Goal: Transaction & Acquisition: Purchase product/service

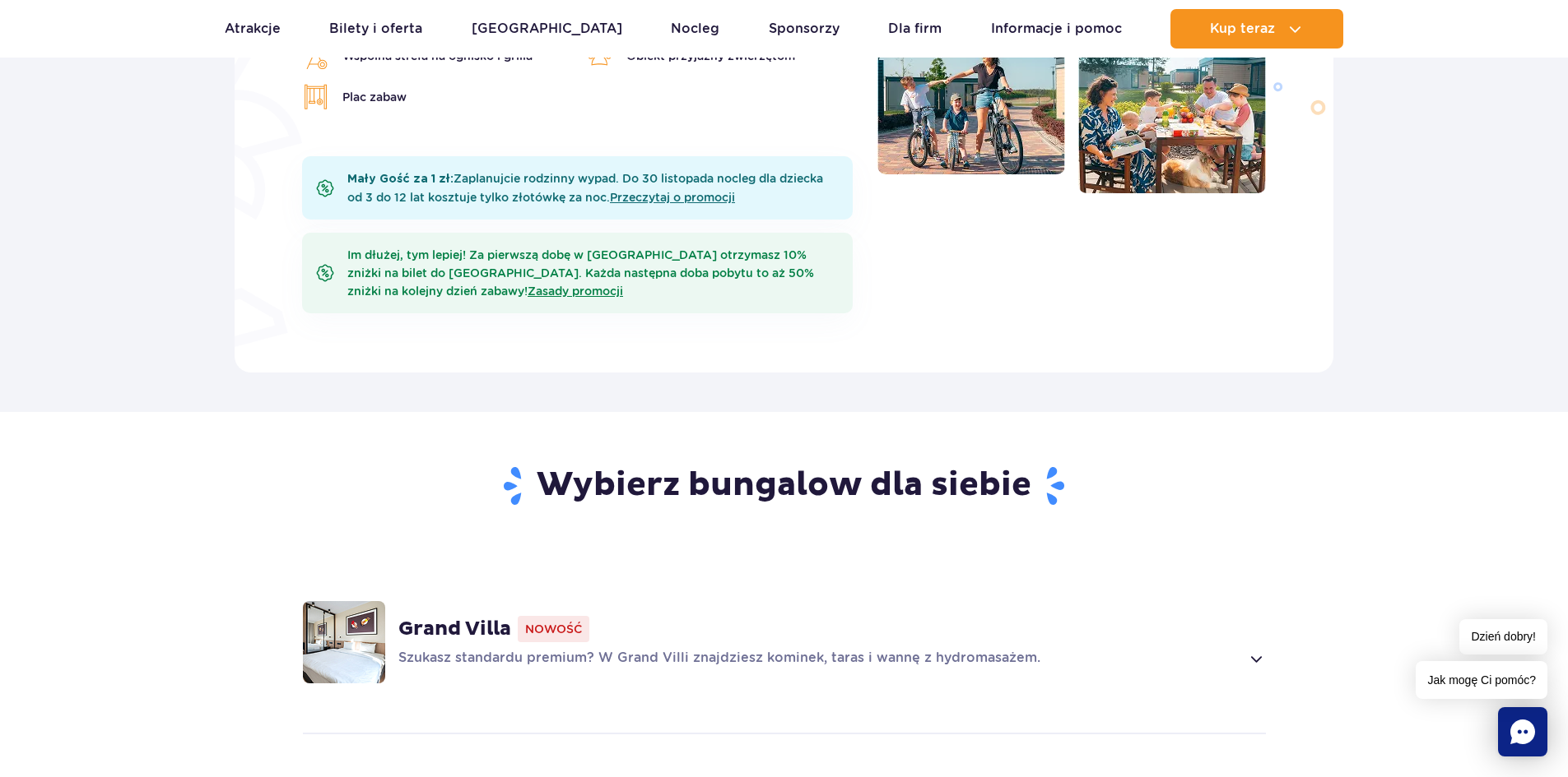
scroll to position [576, 0]
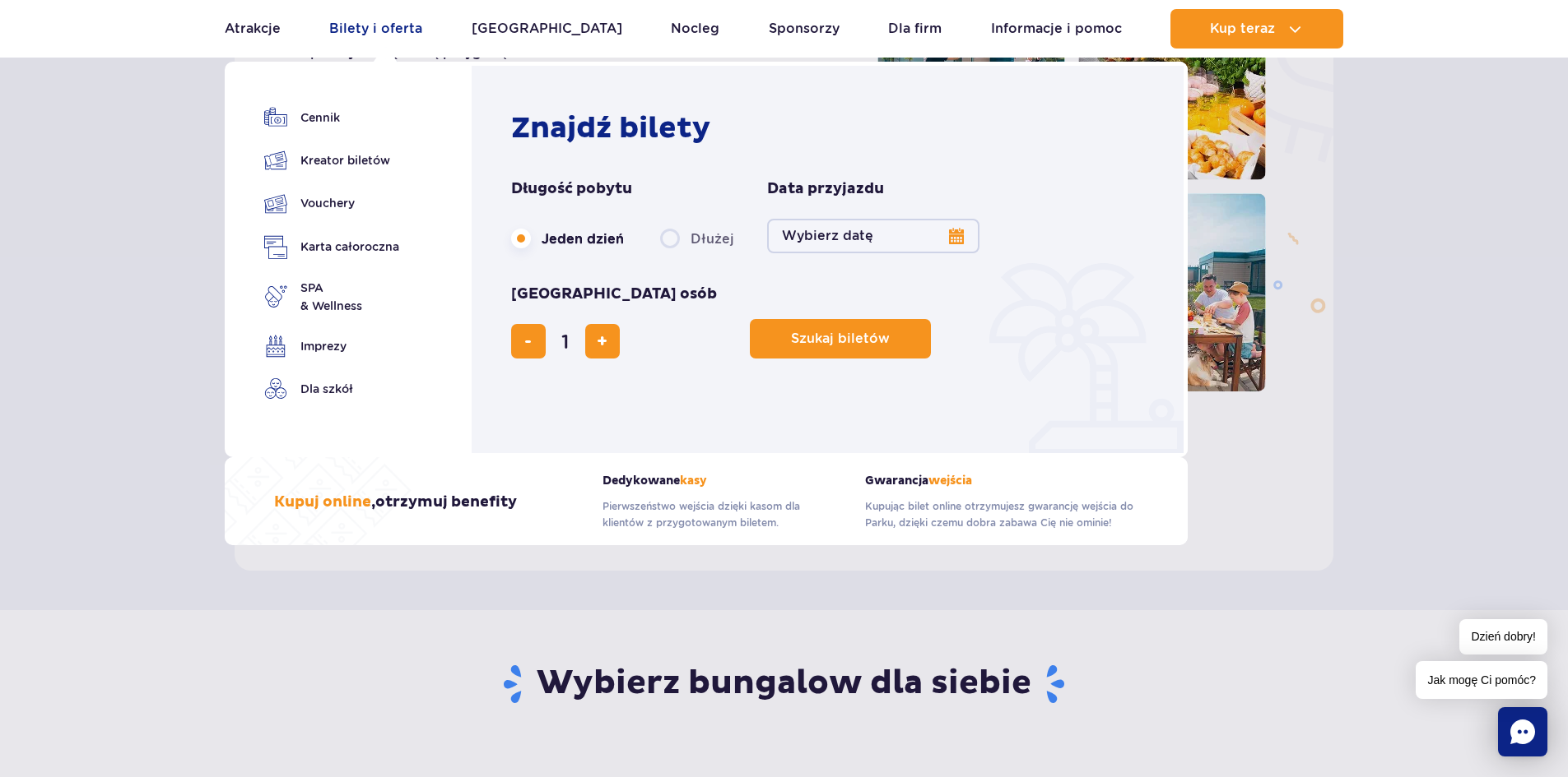
click at [402, 32] on link "Bilety i oferta" at bounding box center [376, 29] width 93 height 40
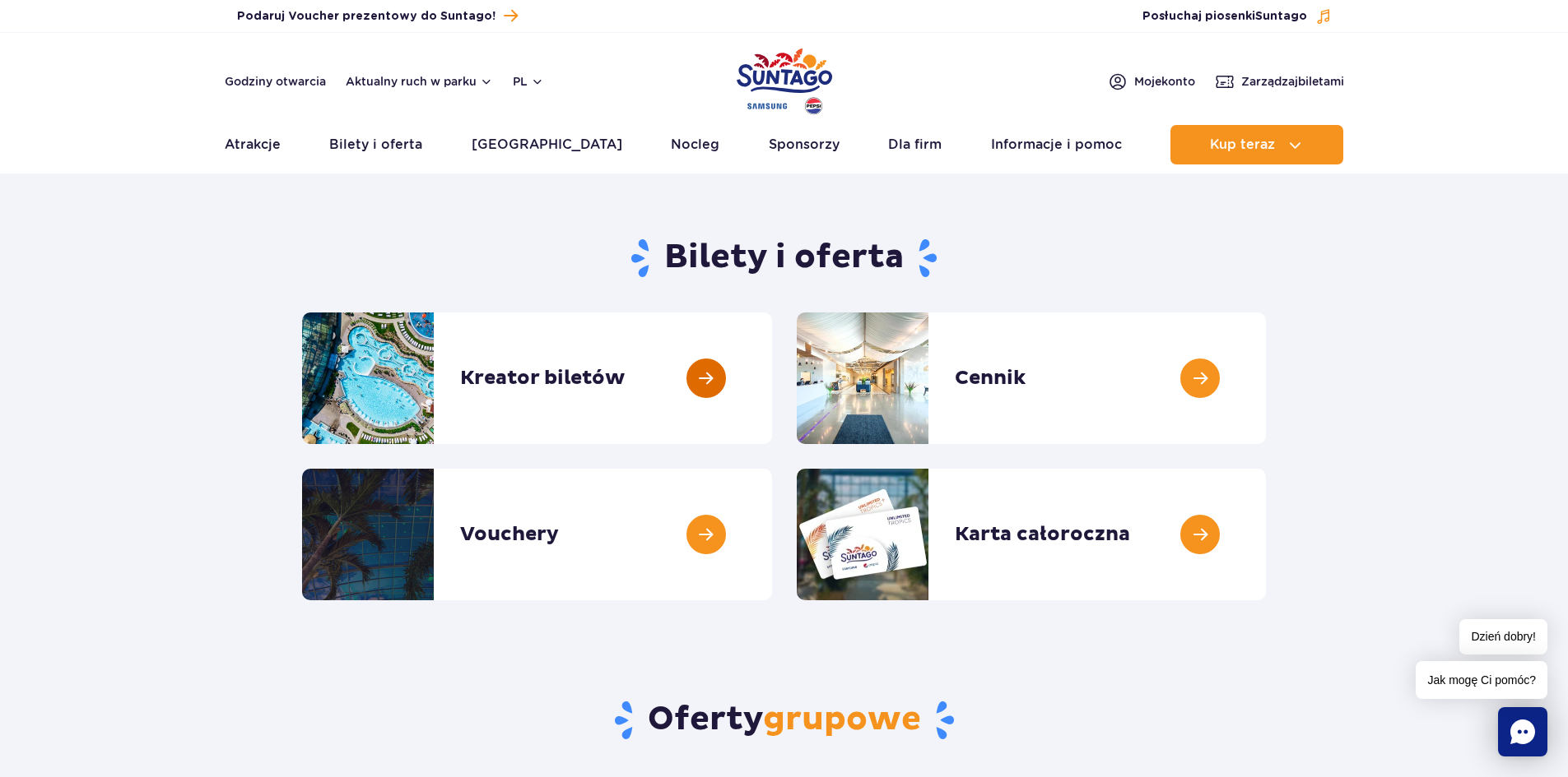
click at [772, 375] on link at bounding box center [772, 379] width 0 height 132
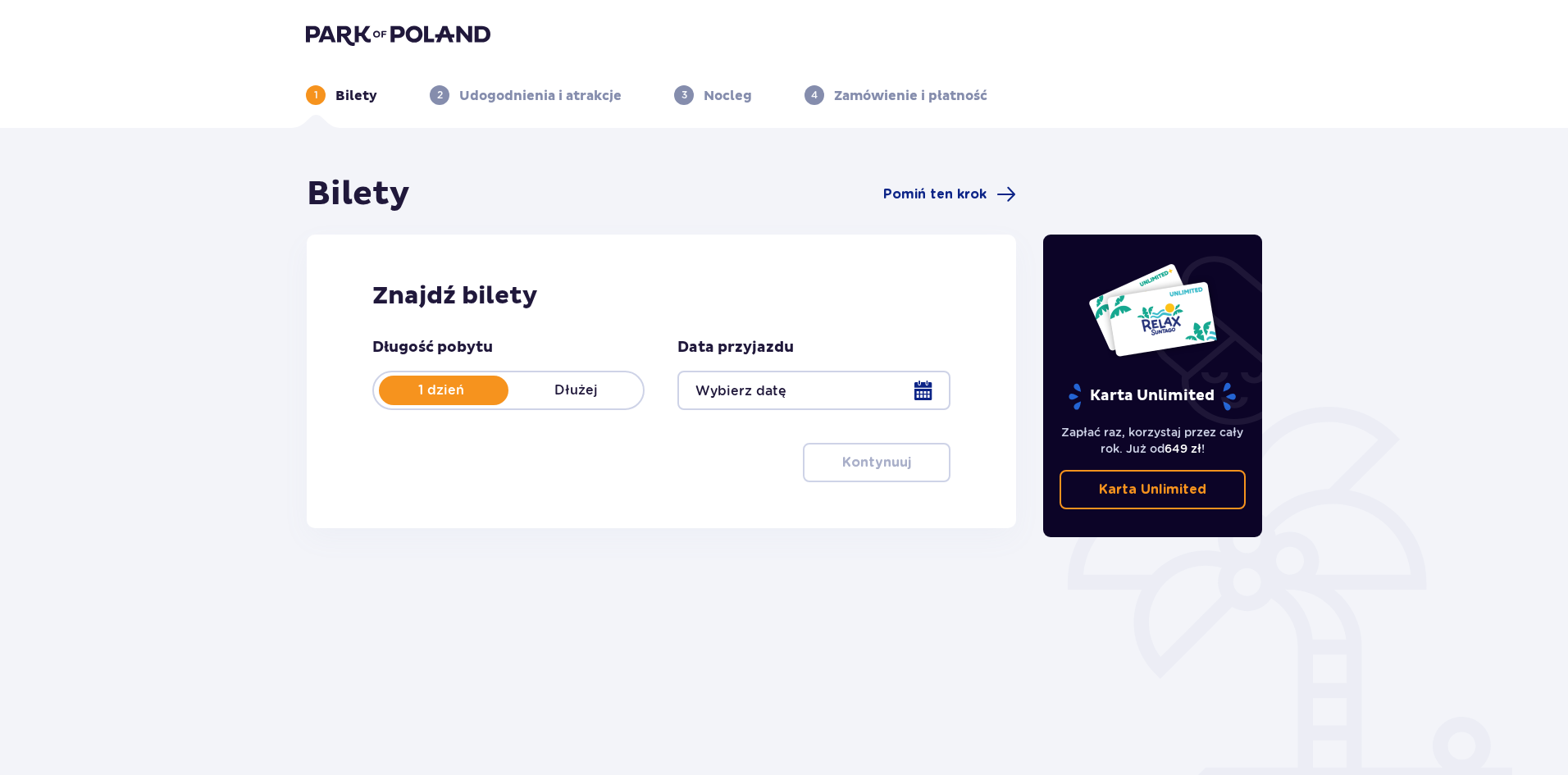
click at [555, 390] on p "Dłużej" at bounding box center [576, 390] width 135 height 18
click at [934, 389] on div at bounding box center [813, 390] width 273 height 40
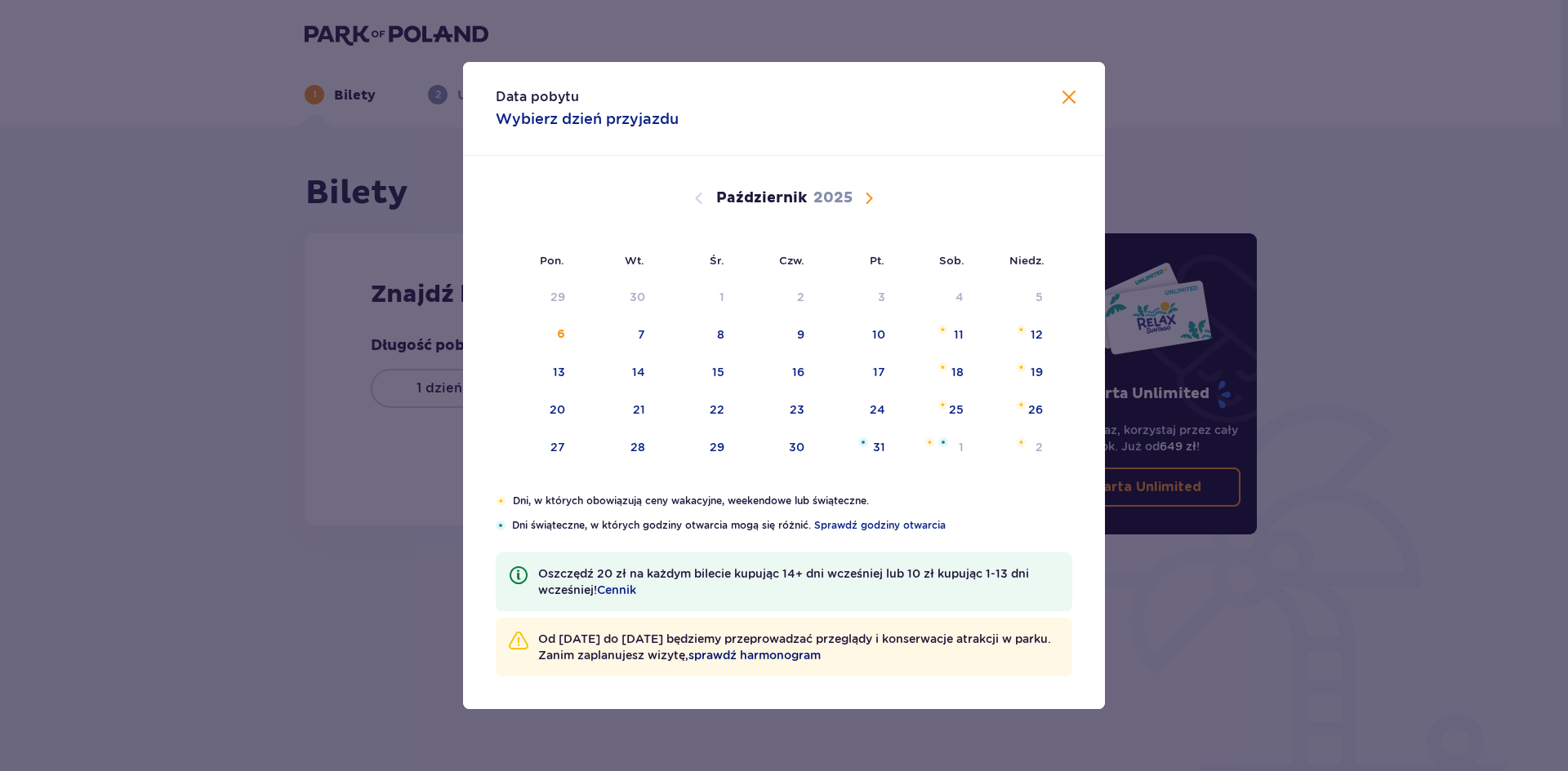
click at [821, 655] on span "sprawdź harmonogram" at bounding box center [755, 655] width 132 height 17
click at [958, 335] on div "11" at bounding box center [959, 335] width 10 height 17
click at [560, 366] on div "13" at bounding box center [559, 373] width 13 height 17
type input "11.10.25 - 13.10.25"
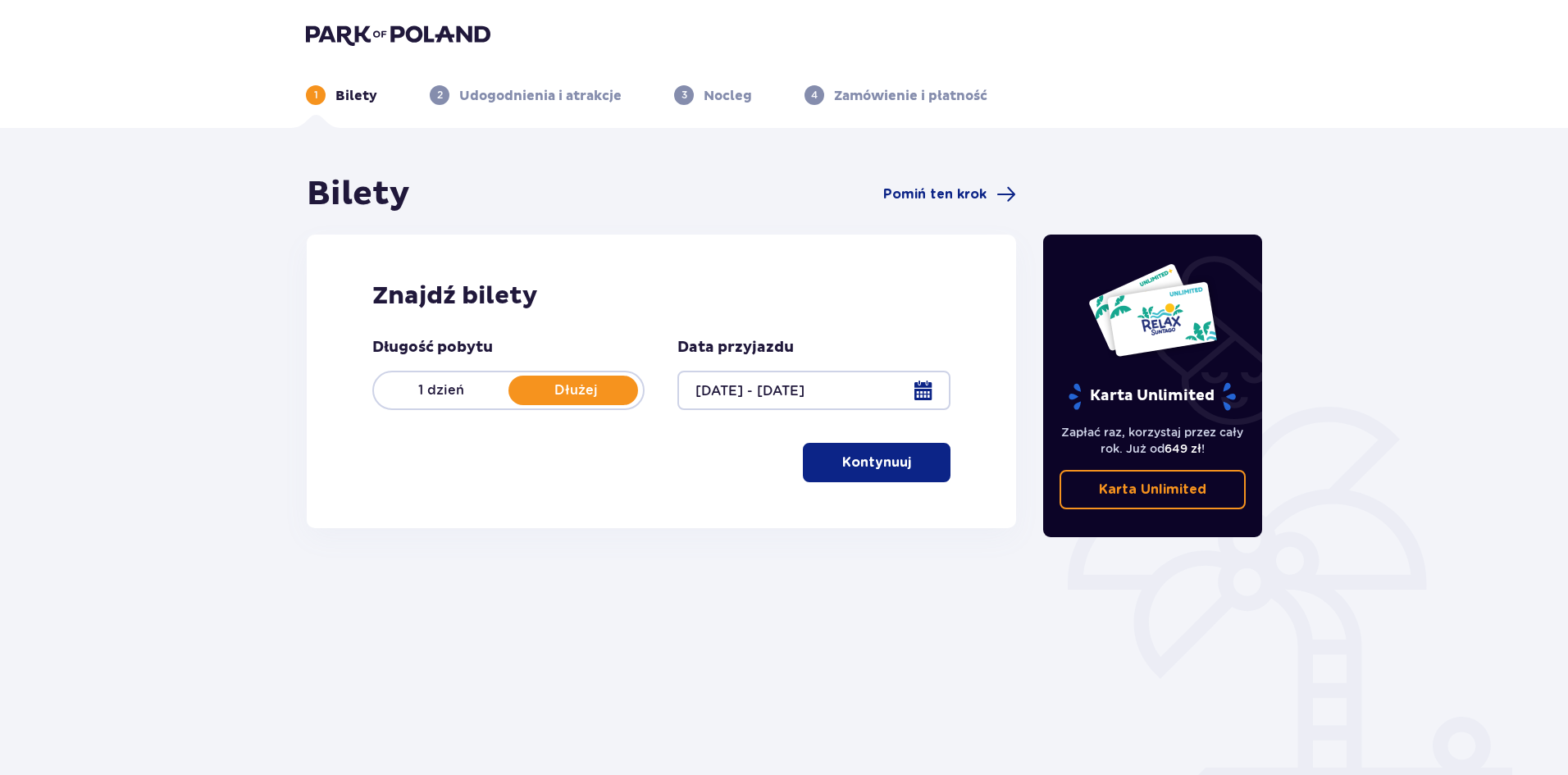
click at [898, 467] on button "Kontynuuj" at bounding box center [877, 463] width 148 height 40
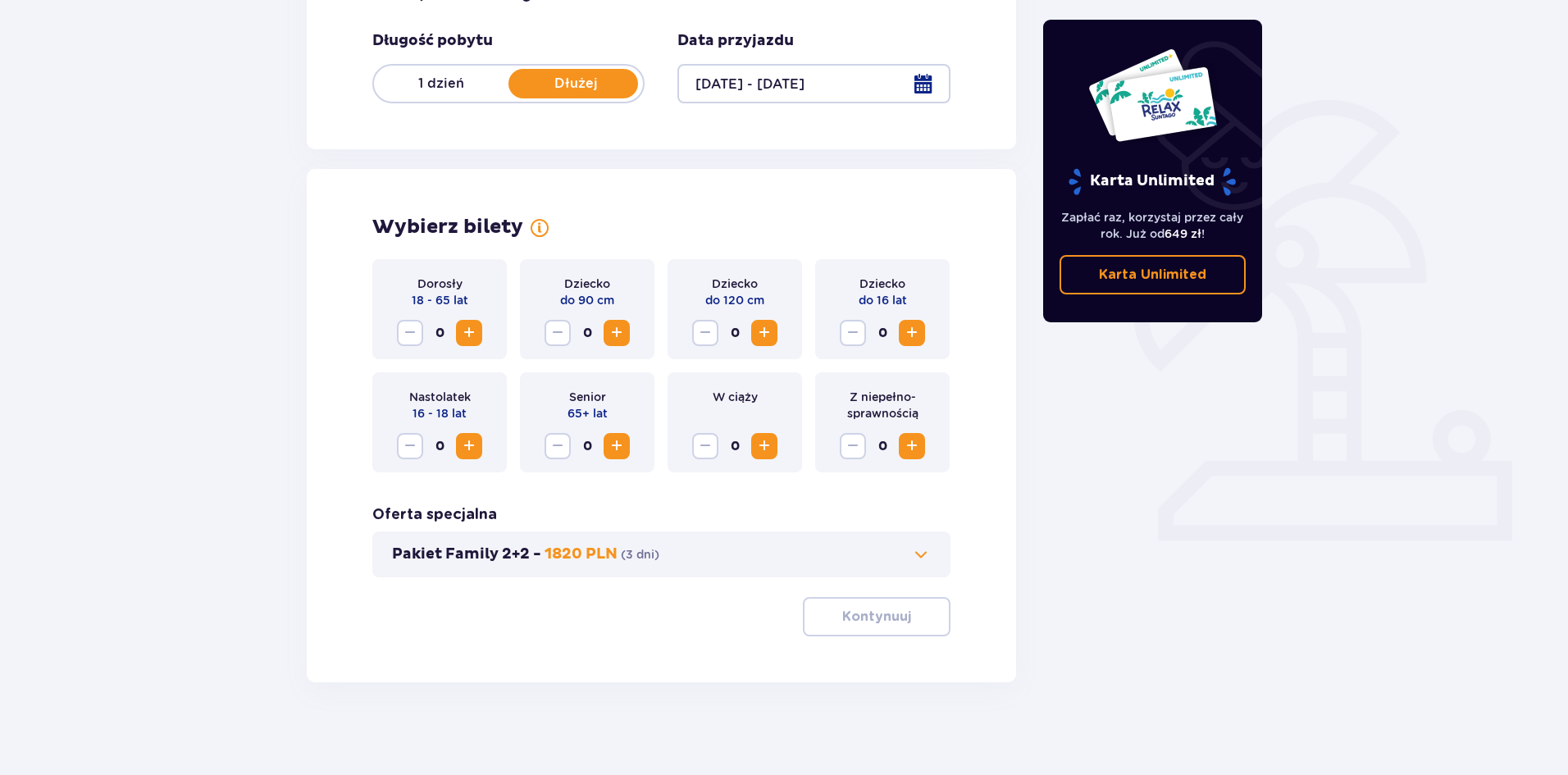
scroll to position [313, 0]
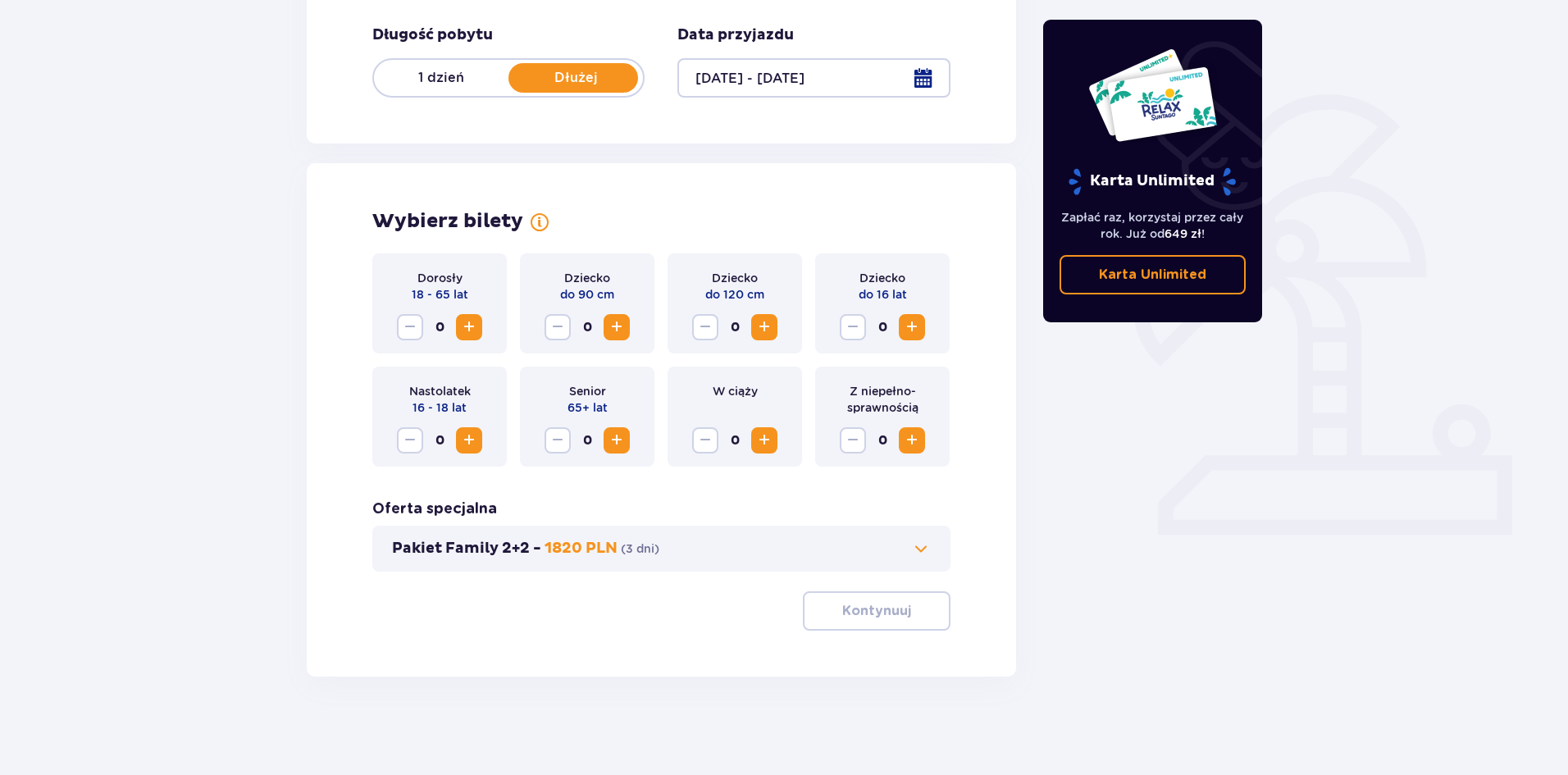
click at [917, 544] on span at bounding box center [920, 549] width 19 height 19
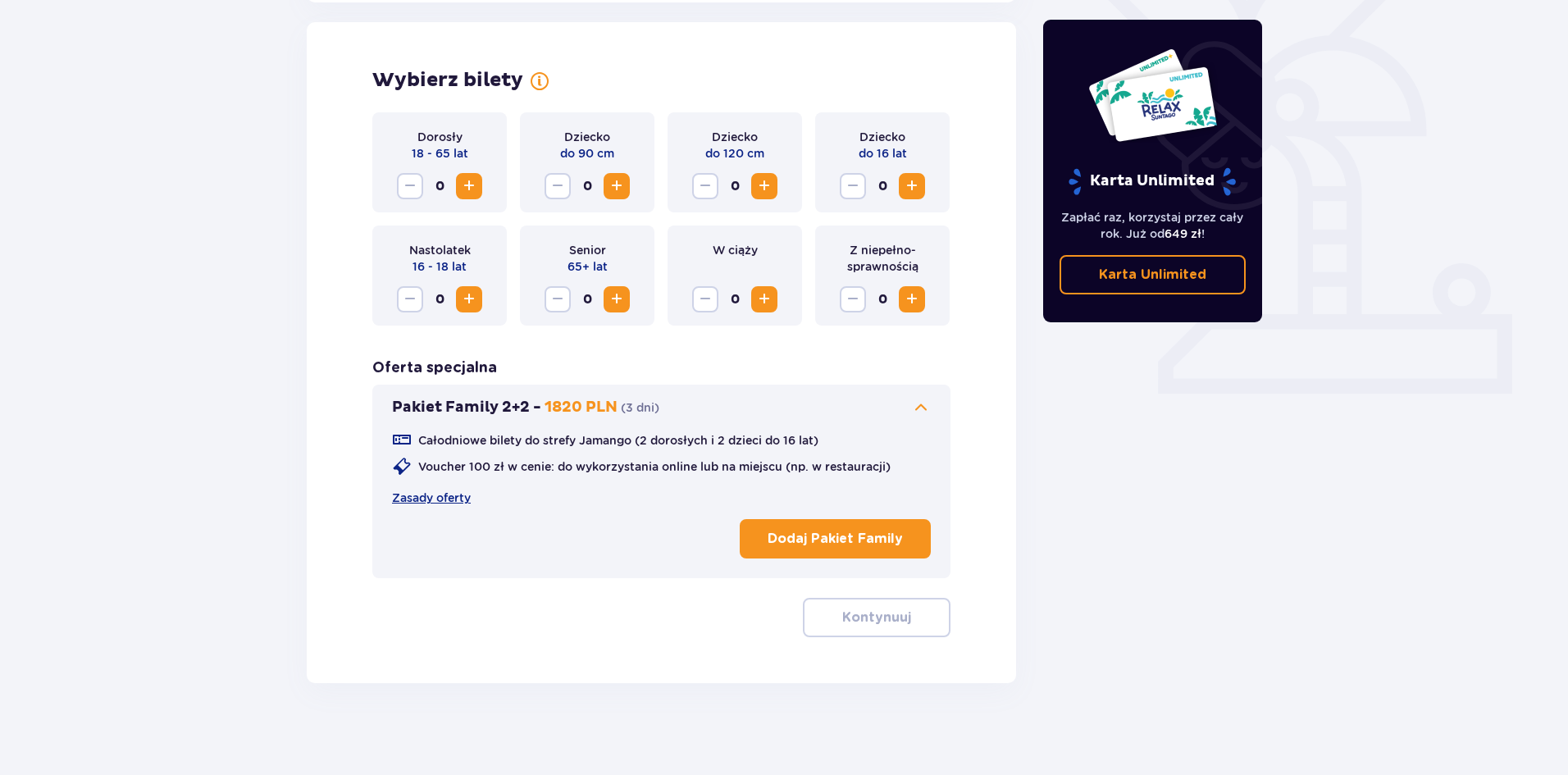
scroll to position [456, 0]
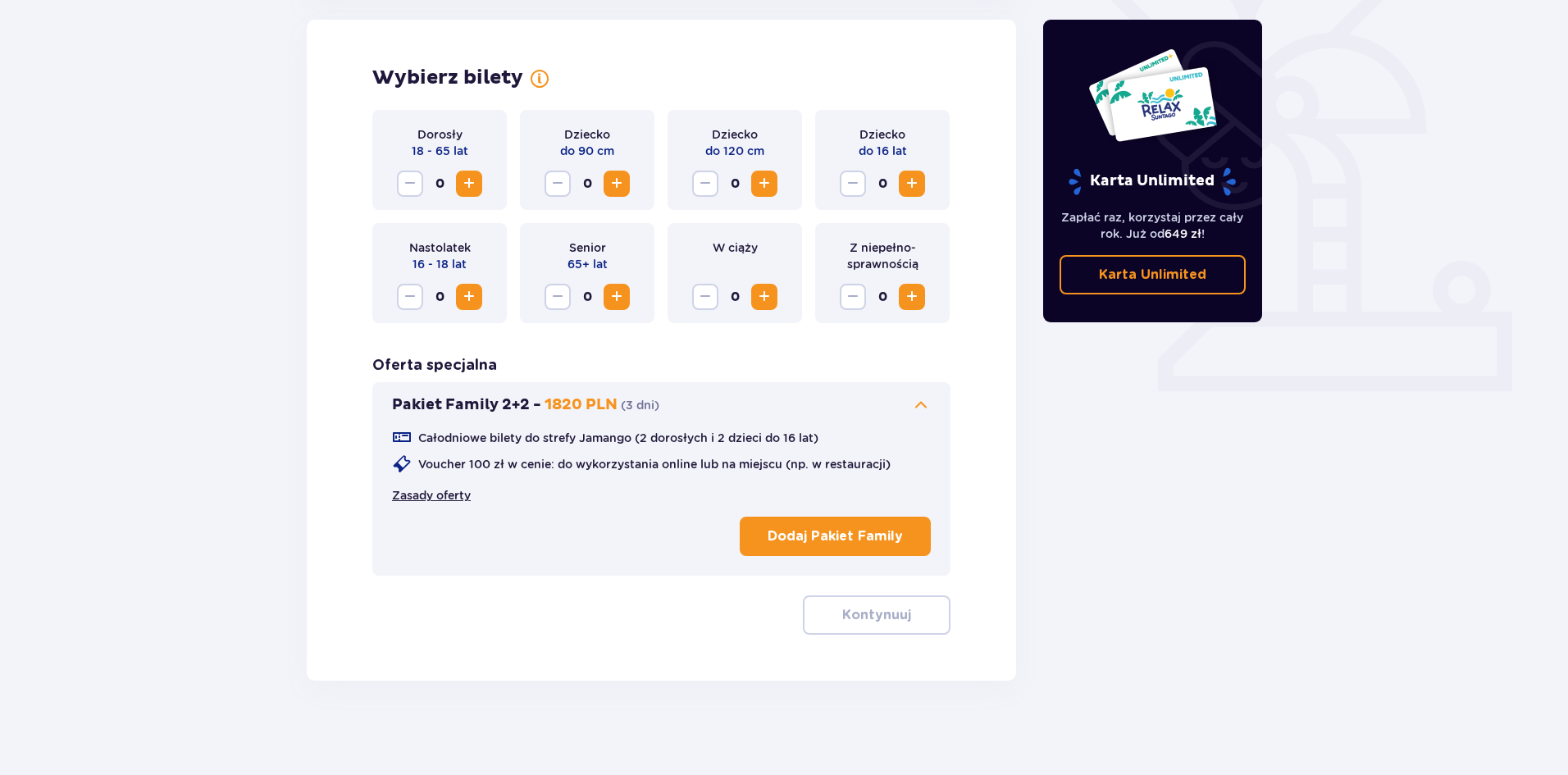
click at [458, 492] on link "Zasady oferty" at bounding box center [432, 496] width 79 height 17
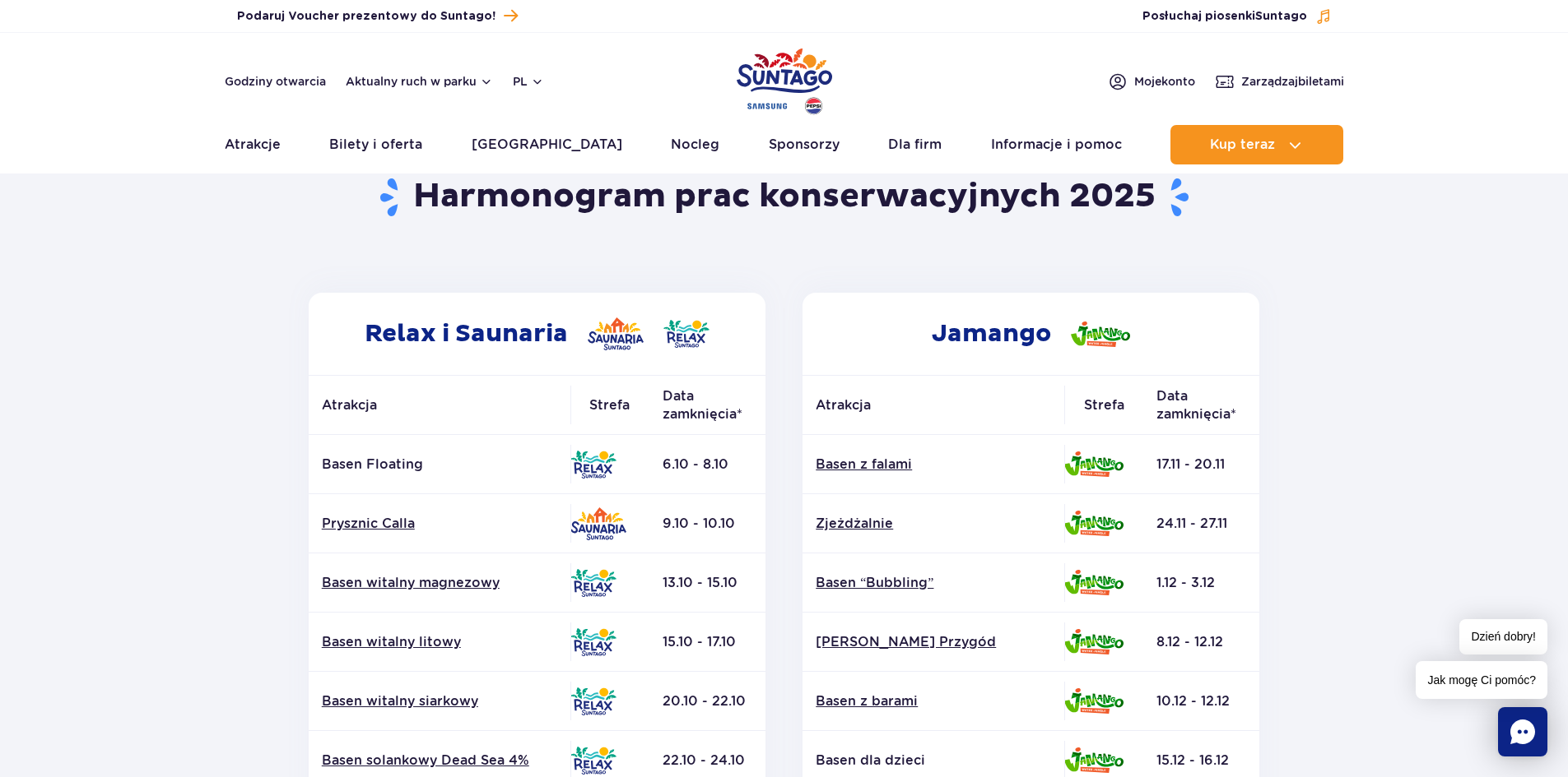
scroll to position [83, 0]
